Goal: Task Accomplishment & Management: Use online tool/utility

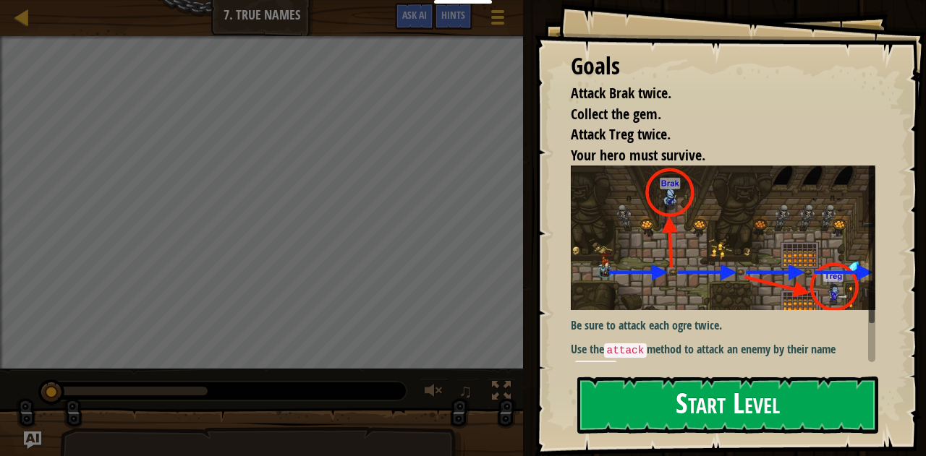
click at [765, 295] on img at bounding box center [729, 238] width 316 height 145
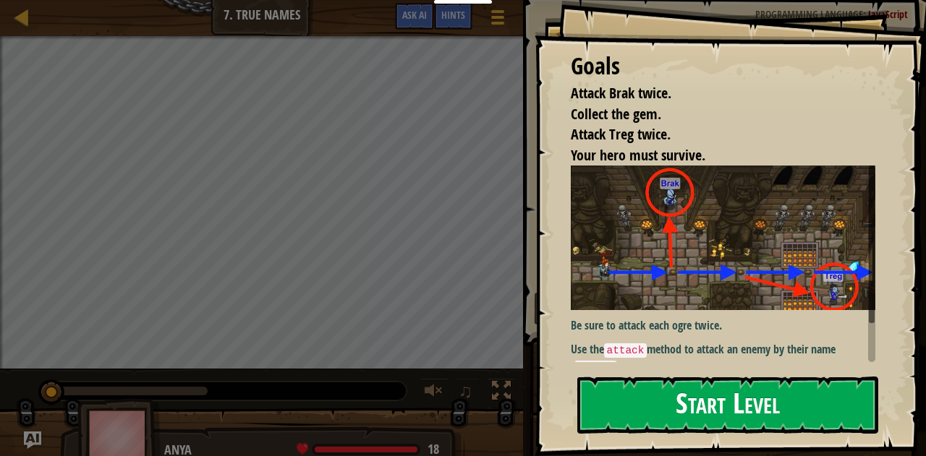
click at [731, 407] on button "Start Level" at bounding box center [728, 405] width 302 height 57
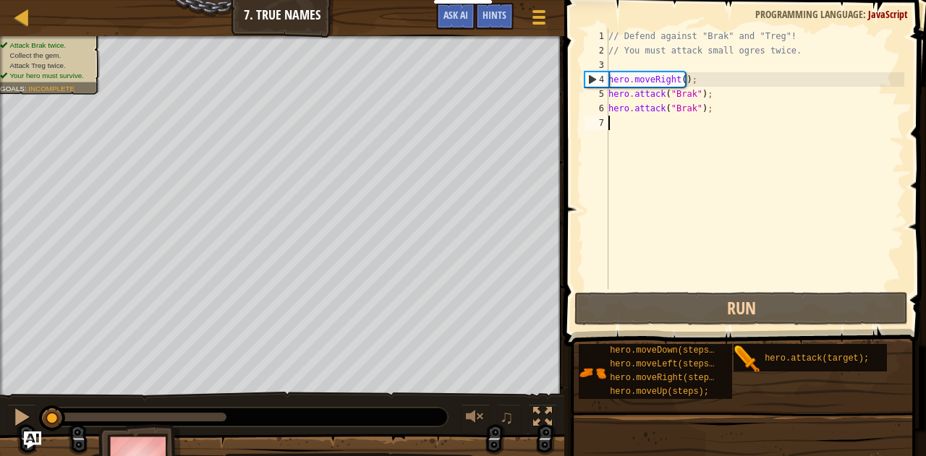
click at [657, 137] on div "// Defend against "Brak" and "Treg"! // You must attack small ogres twice. hero…" at bounding box center [775, 173] width 340 height 289
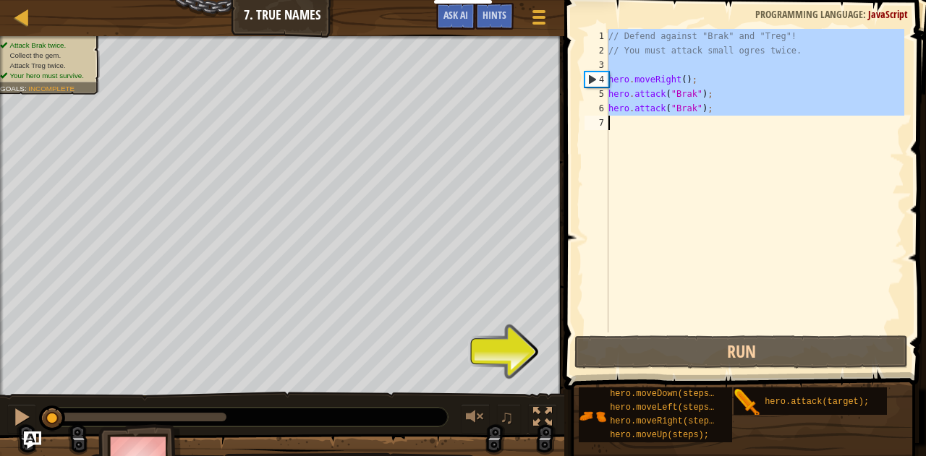
type textarea "hero.moveRight();"
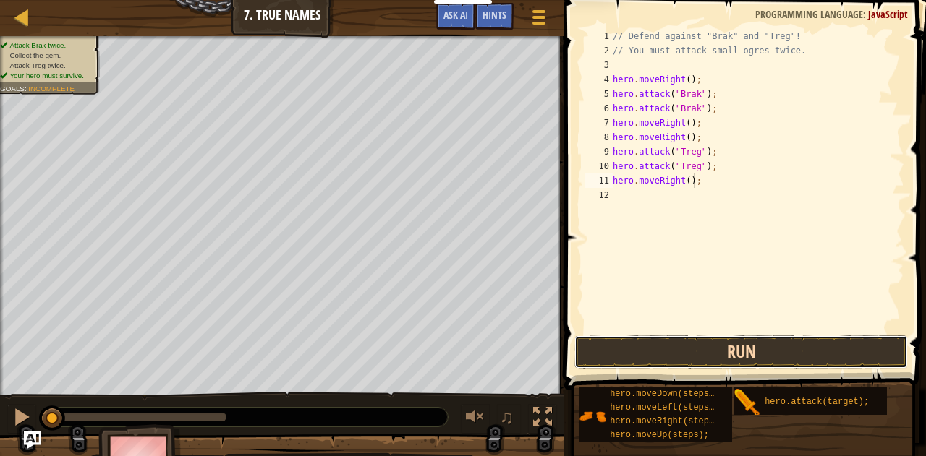
click at [736, 362] on button "Run" at bounding box center [741, 352] width 334 height 33
